Goal: Information Seeking & Learning: Compare options

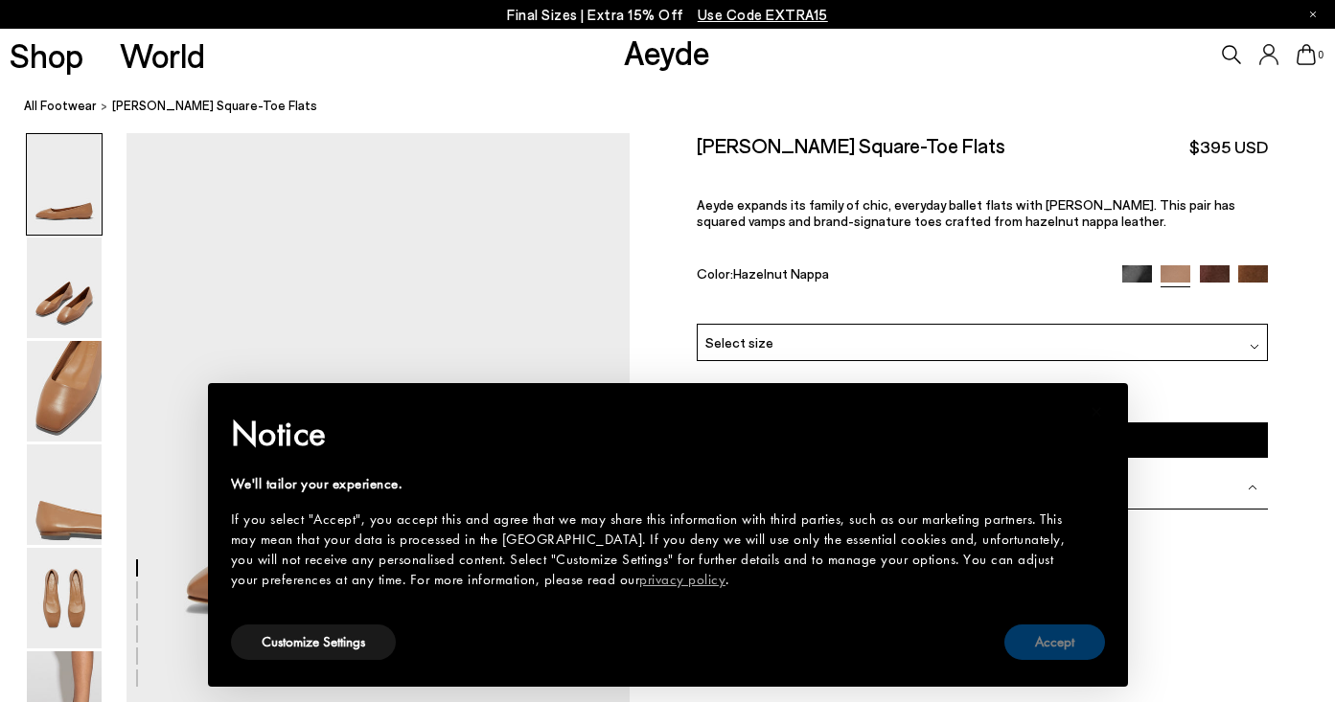
click at [1061, 639] on button "Accept" at bounding box center [1054, 642] width 101 height 35
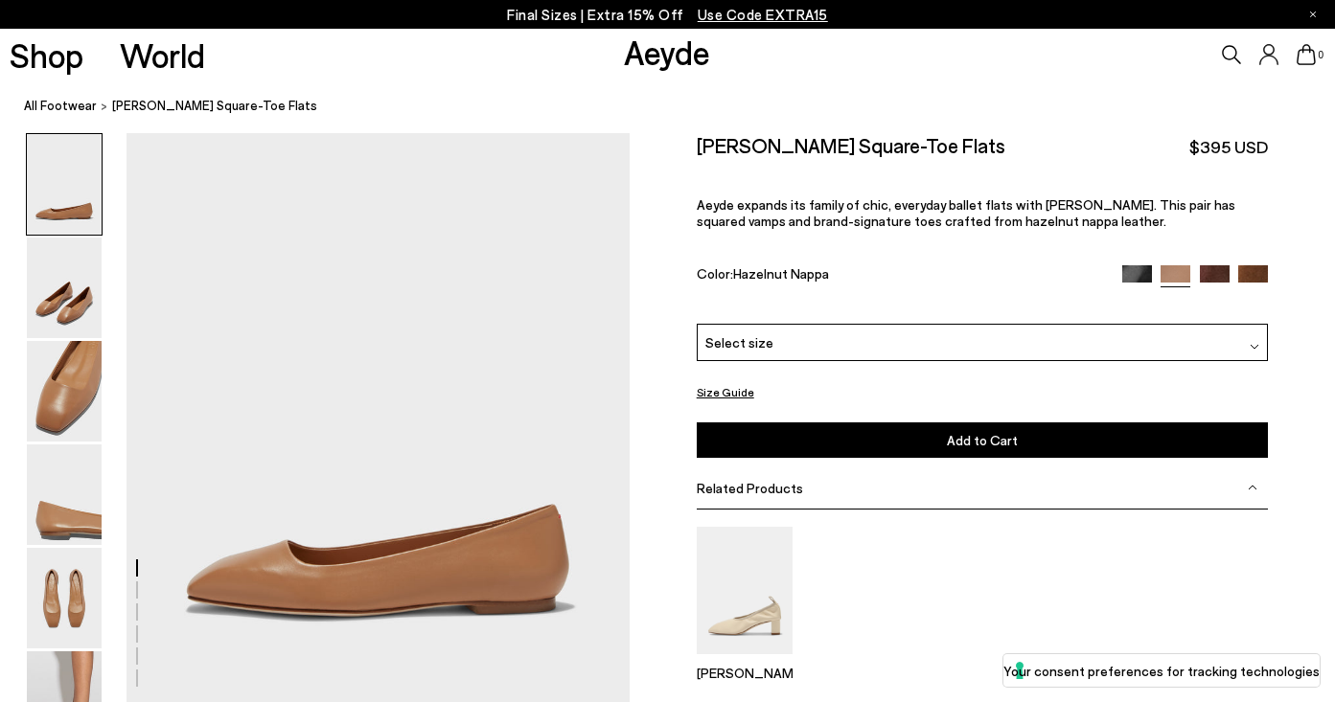
click at [1142, 265] on img at bounding box center [1137, 280] width 30 height 30
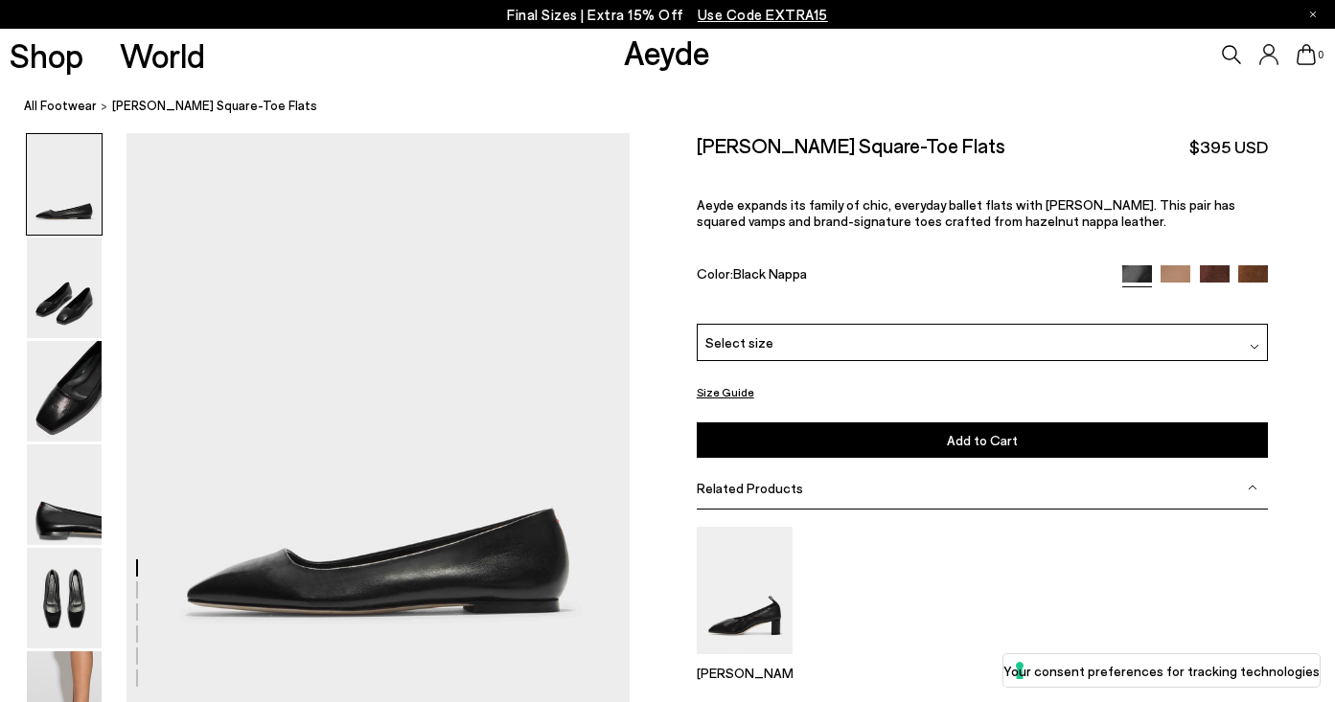
click at [1201, 265] on img at bounding box center [1214, 280] width 30 height 30
